Goal: Information Seeking & Learning: Learn about a topic

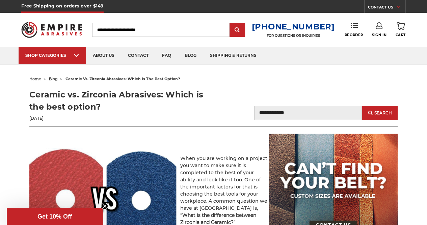
click at [203, 146] on p at bounding box center [148, 143] width 239 height 7
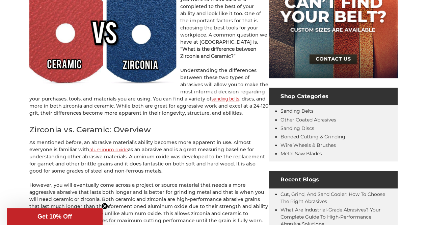
scroll to position [197, 0]
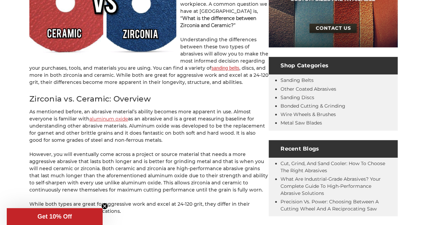
click at [165, 113] on p "As mentioned before, an abrasive material’s ability becomes more apparent in us…" at bounding box center [148, 125] width 239 height 35
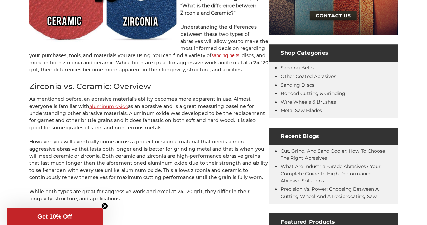
scroll to position [210, 0]
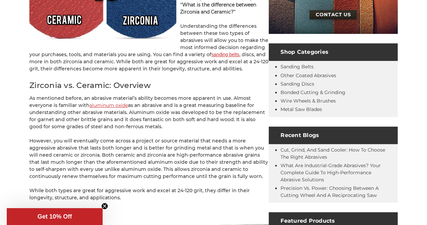
click at [165, 113] on p "As mentioned before, an abrasive material’s ability becomes more apparent in us…" at bounding box center [148, 112] width 239 height 35
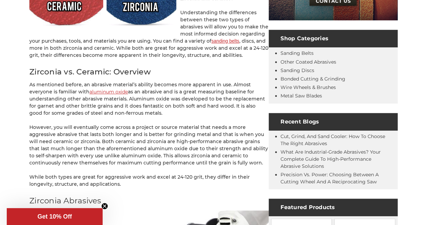
click at [165, 113] on p "As mentioned before, an abrasive material’s ability becomes more apparent in us…" at bounding box center [148, 98] width 239 height 35
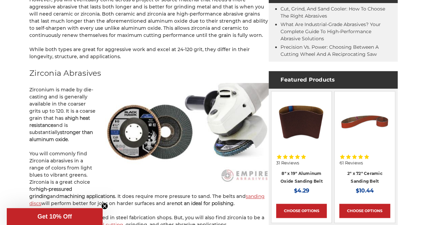
scroll to position [372, 0]
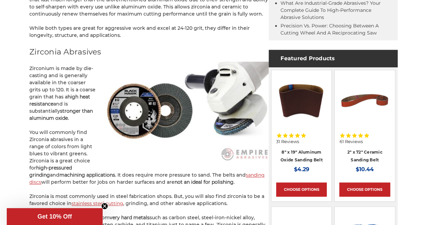
click at [78, 68] on p "Zirconium is made by die-casting and is generally available in the coarser grit…" at bounding box center [148, 93] width 239 height 57
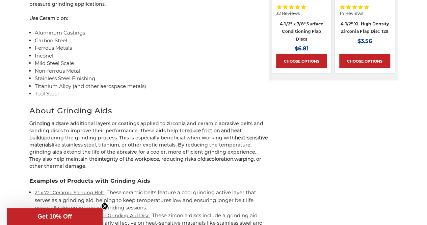
scroll to position [717, 0]
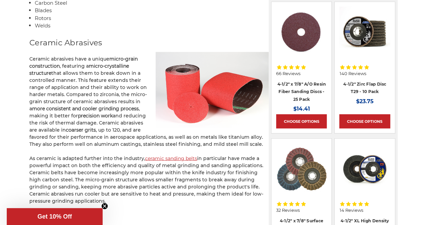
click at [88, 101] on p "Ceramic abrasives have a unique micro-grain construction , featuring a micro-cr…" at bounding box center [148, 101] width 239 height 92
click at [78, 122] on p "Ceramic abrasives have a unique micro-grain construction , featuring a micro-cr…" at bounding box center [148, 101] width 239 height 92
click at [78, 114] on strong "precision work" at bounding box center [95, 115] width 35 height 6
